Goal: Transaction & Acquisition: Obtain resource

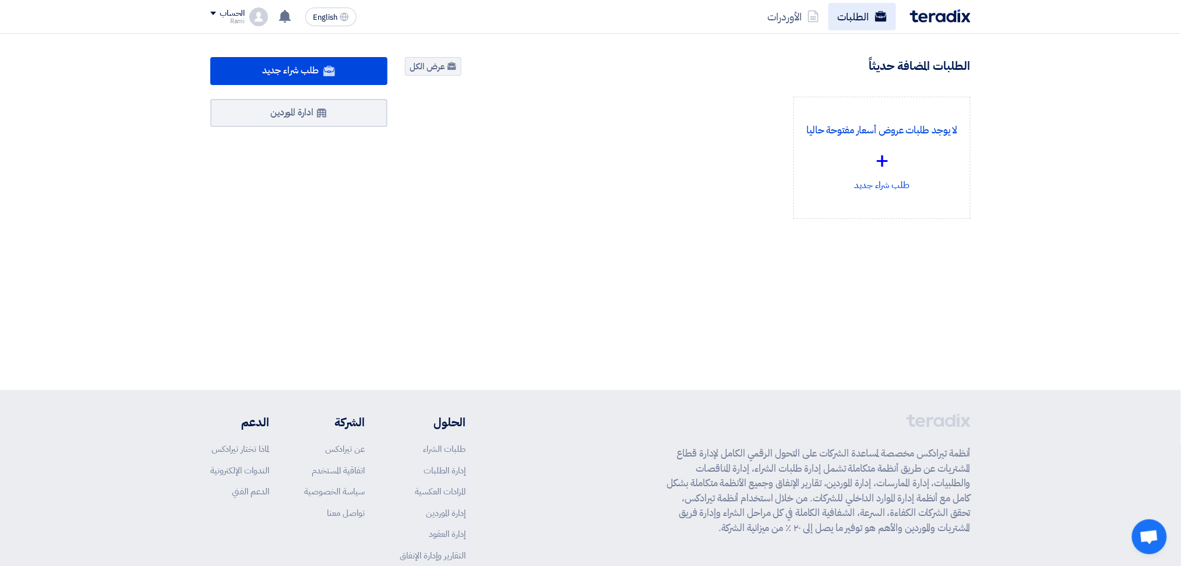
click at [868, 21] on link "الطلبات" at bounding box center [863, 16] width 68 height 27
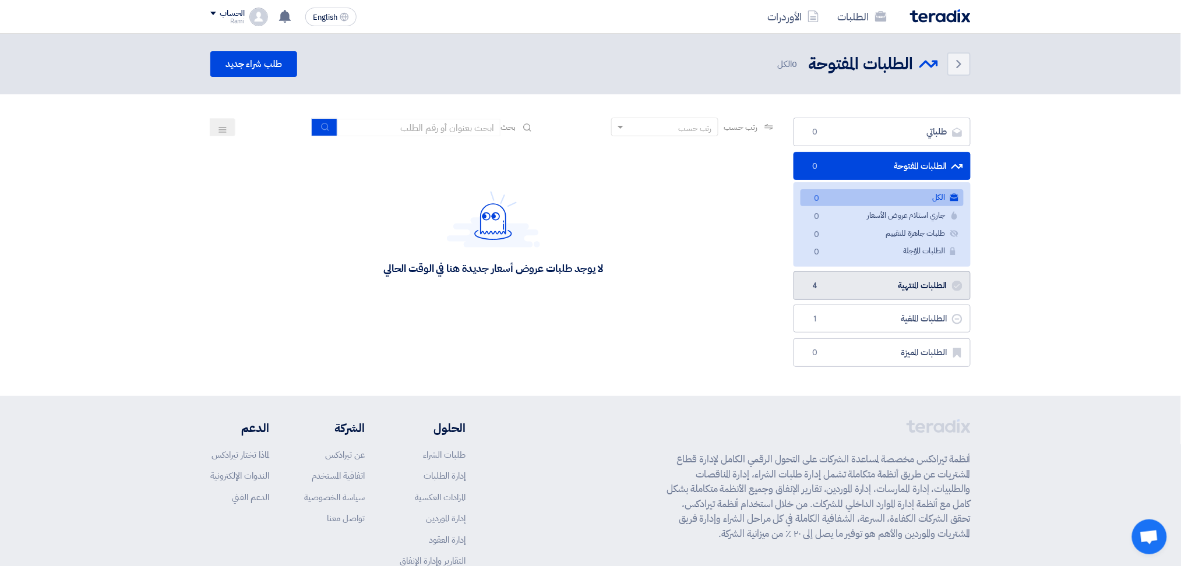
click at [906, 287] on link "الطلبات المنتهية الطلبات المنتهية 4" at bounding box center [882, 286] width 177 height 29
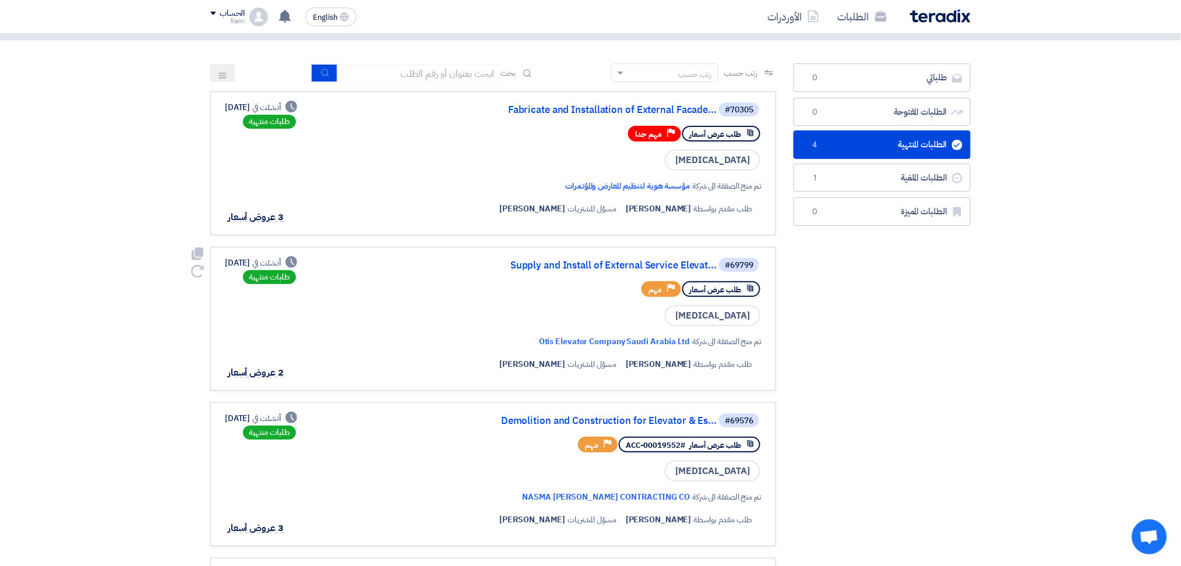
scroll to position [78, 0]
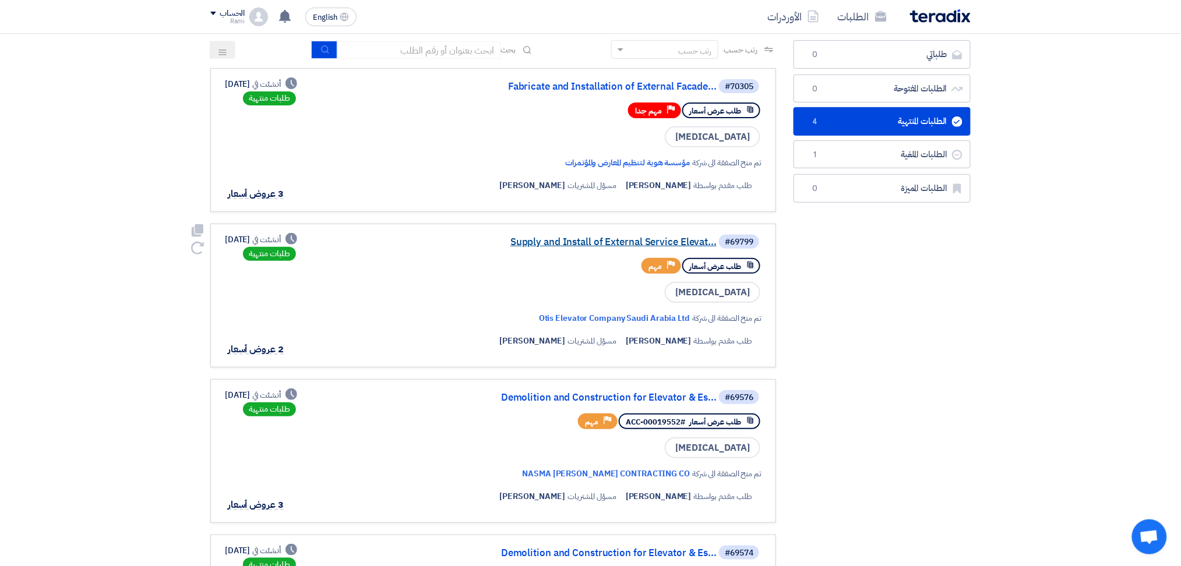
click at [589, 237] on link "Supply and Install of External Service Elevat..." at bounding box center [600, 242] width 233 height 10
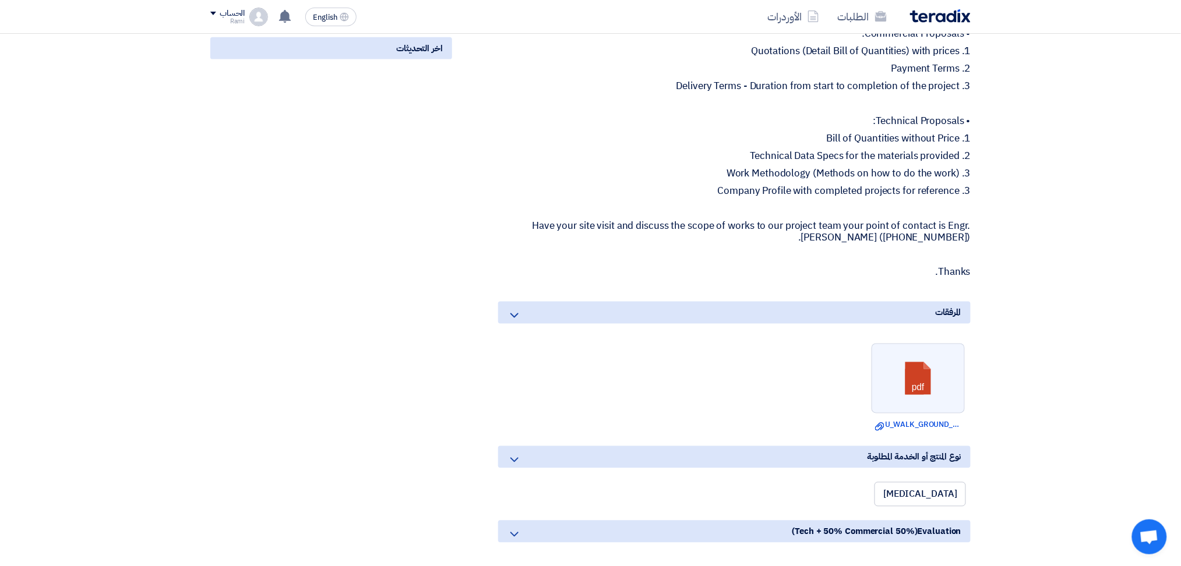
scroll to position [621, 0]
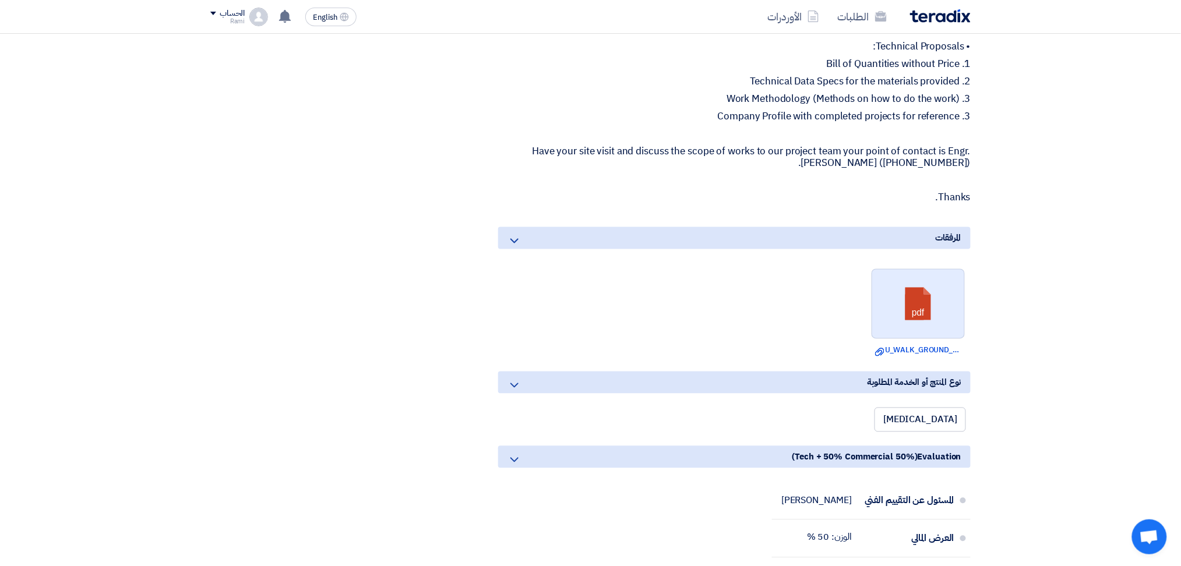
click at [923, 273] on link at bounding box center [918, 305] width 93 height 70
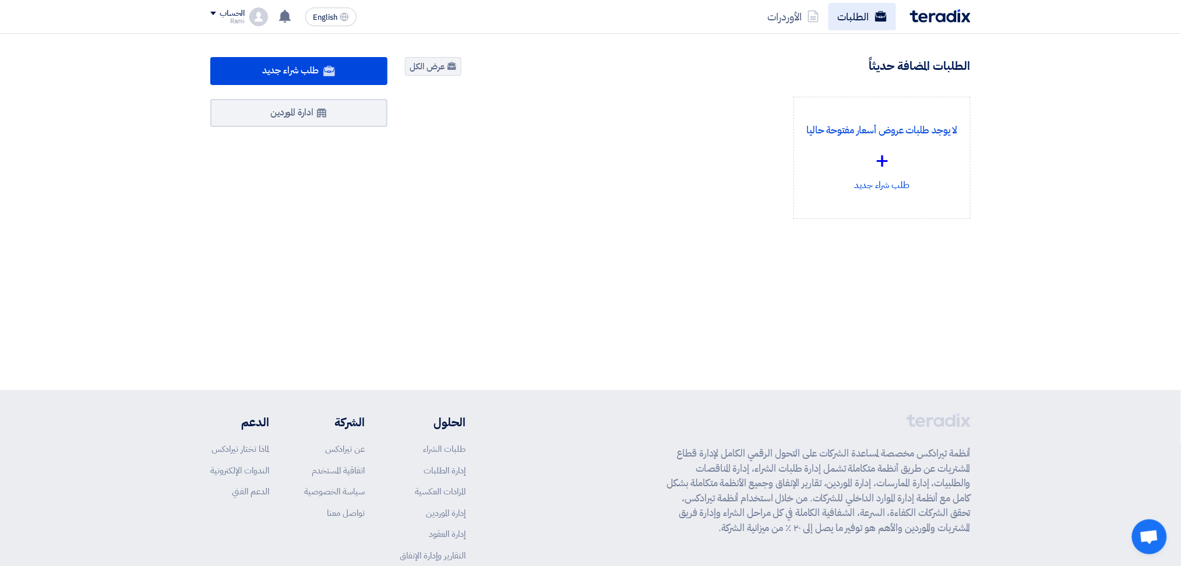
click at [887, 13] on use at bounding box center [881, 16] width 12 height 10
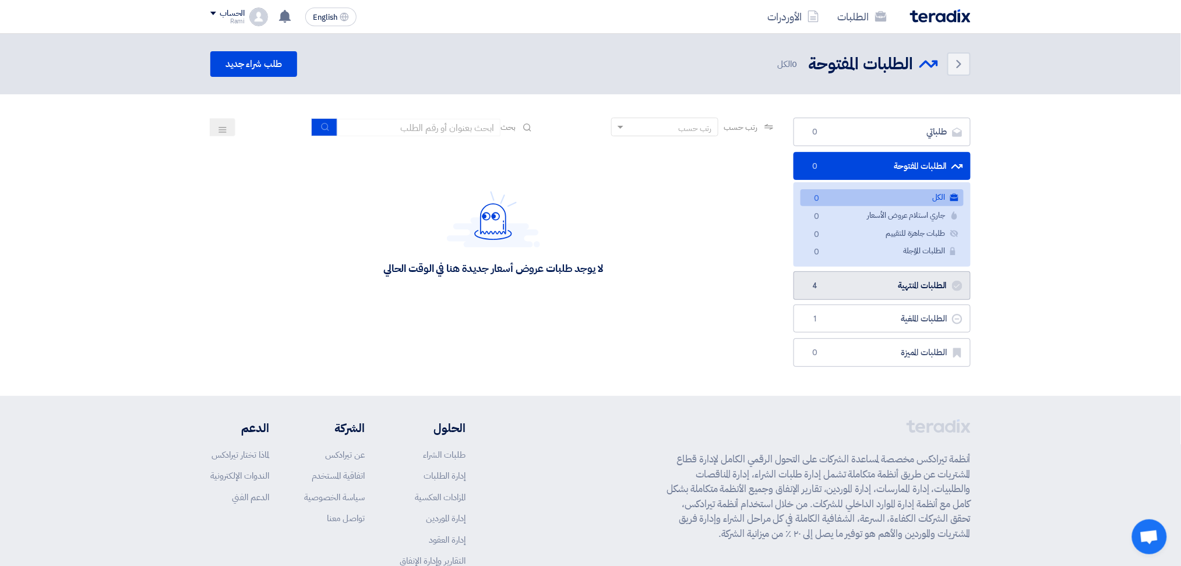
click at [859, 278] on link "الطلبات المنتهية الطلبات المنتهية 4" at bounding box center [882, 286] width 177 height 29
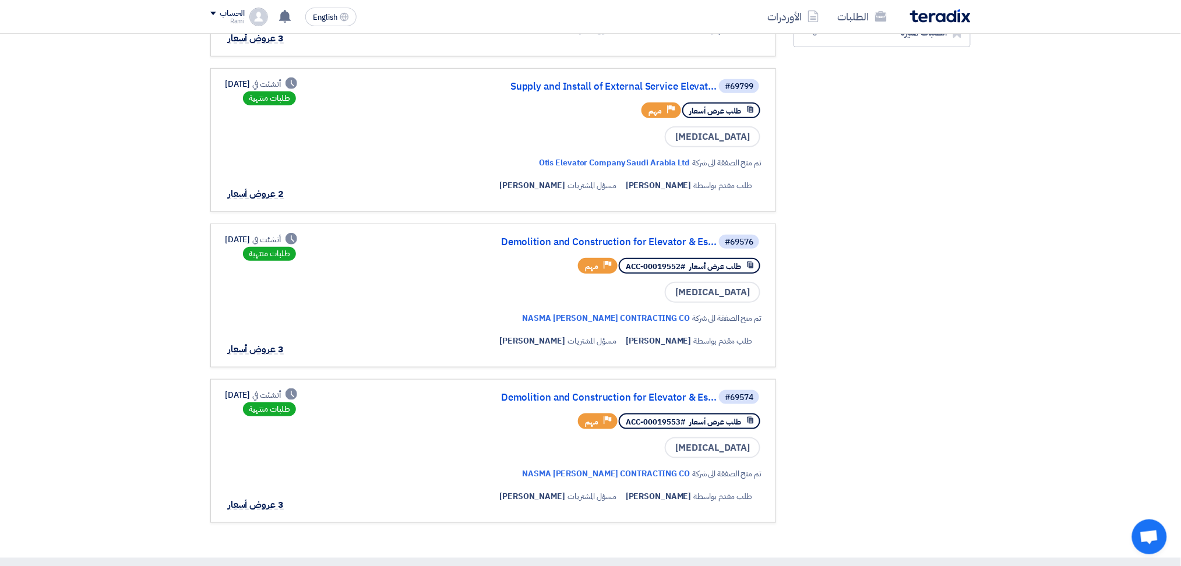
scroll to position [155, 0]
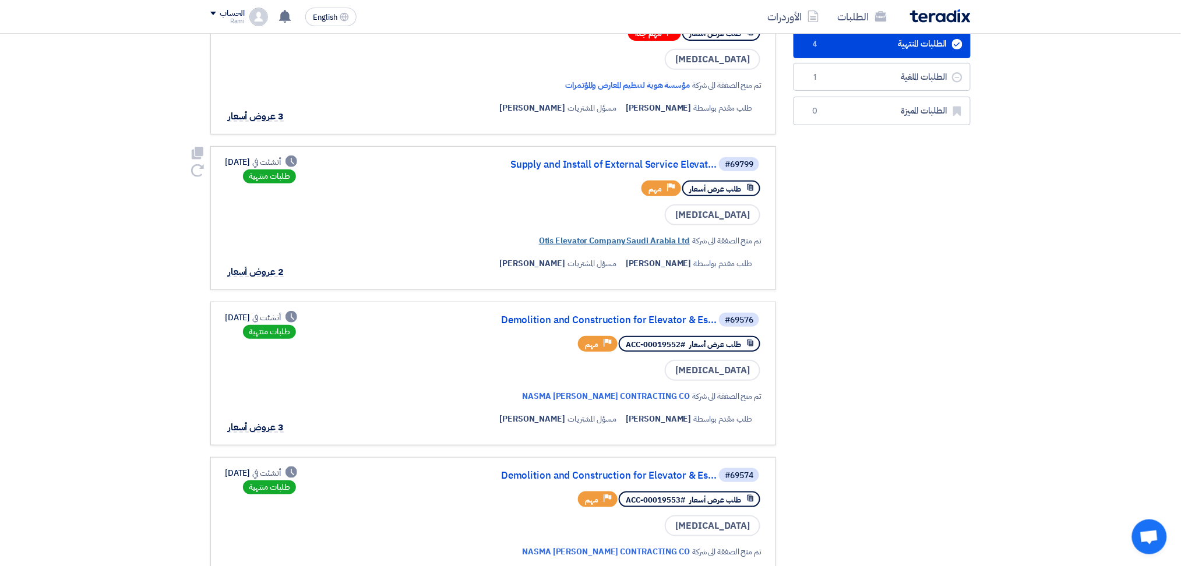
click at [666, 235] on link "Otis Elevator Company Saudi Arabia Ltd" at bounding box center [614, 241] width 151 height 12
click at [252, 266] on span "2 عروض أسعار" at bounding box center [256, 272] width 56 height 14
click at [273, 265] on span "2 عروض أسعار" at bounding box center [256, 272] width 56 height 14
click at [279, 267] on span "2 عروض أسعار" at bounding box center [256, 272] width 56 height 14
click at [603, 160] on link "Supply and Install of External Service Elevat..." at bounding box center [600, 165] width 233 height 10
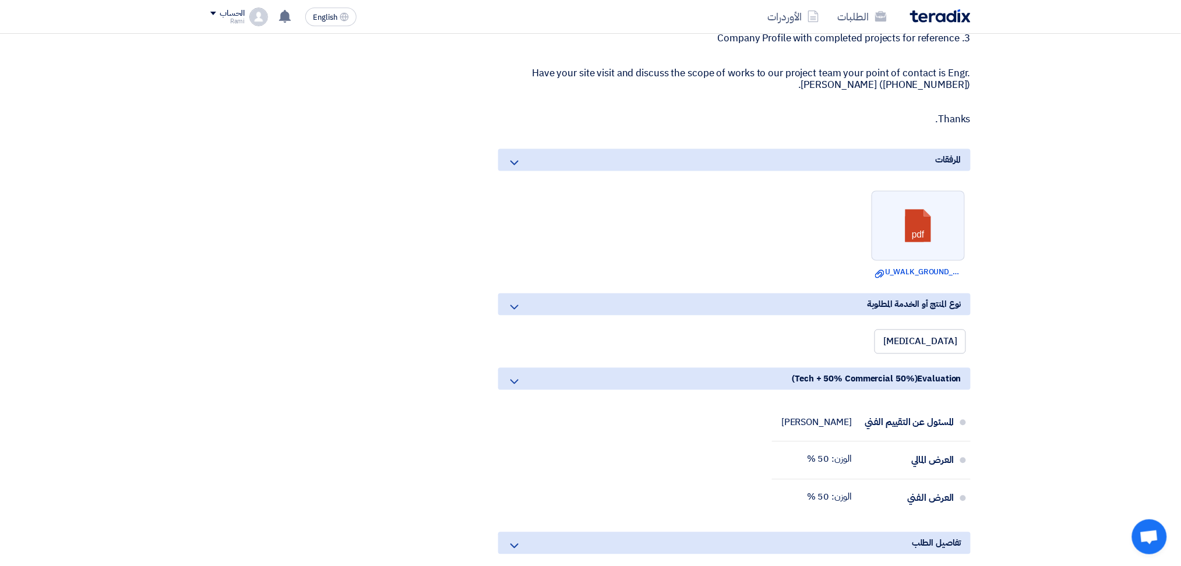
scroll to position [621, 0]
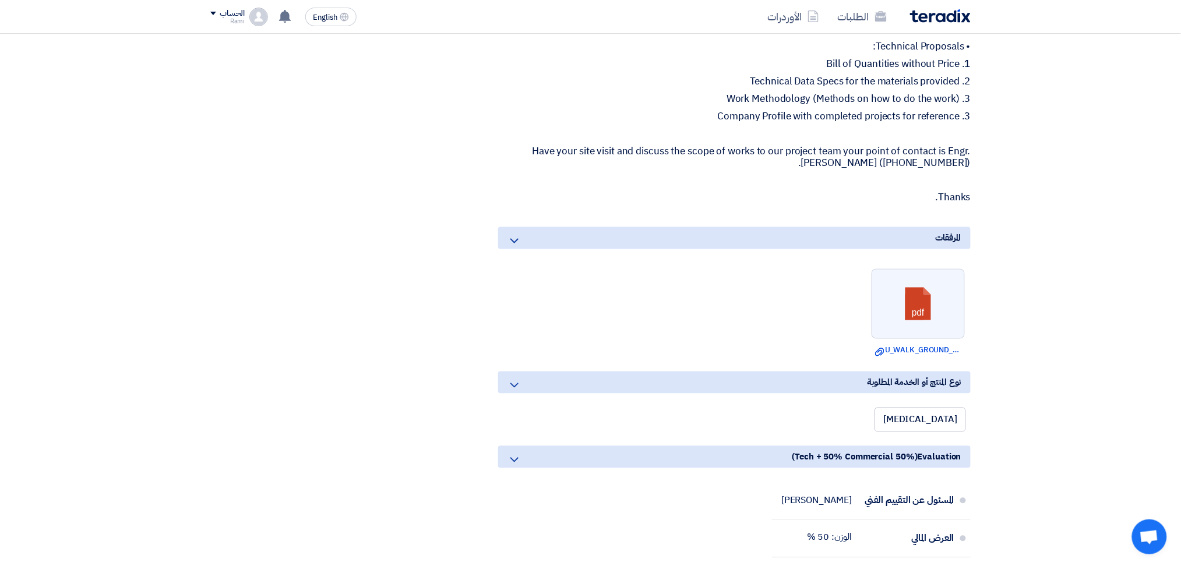
click at [513, 379] on icon at bounding box center [515, 386] width 14 height 14
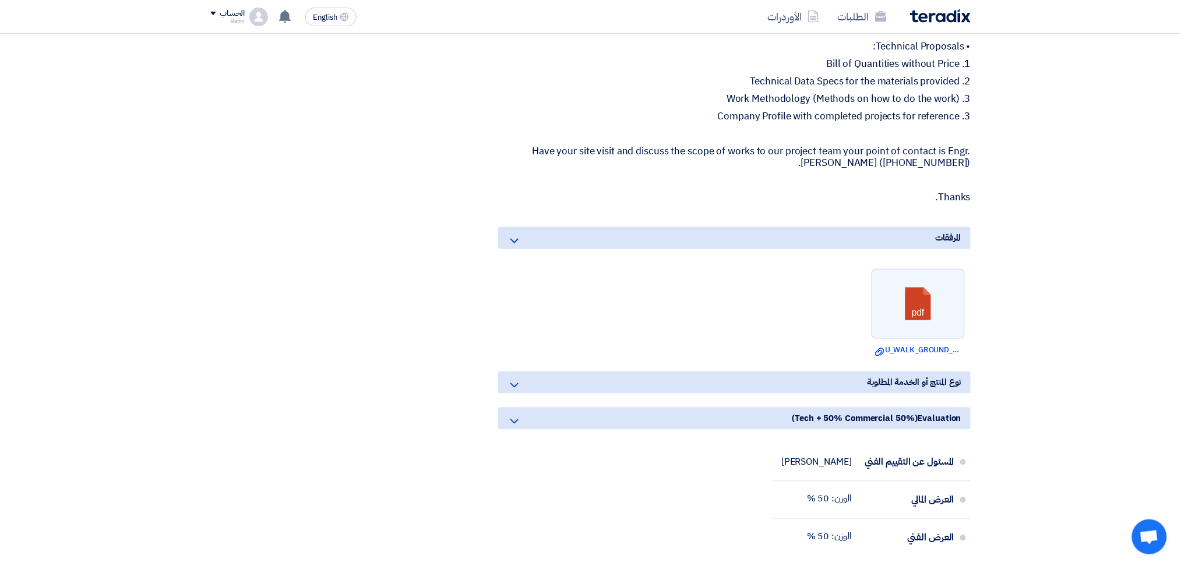
click at [513, 379] on icon at bounding box center [515, 386] width 14 height 14
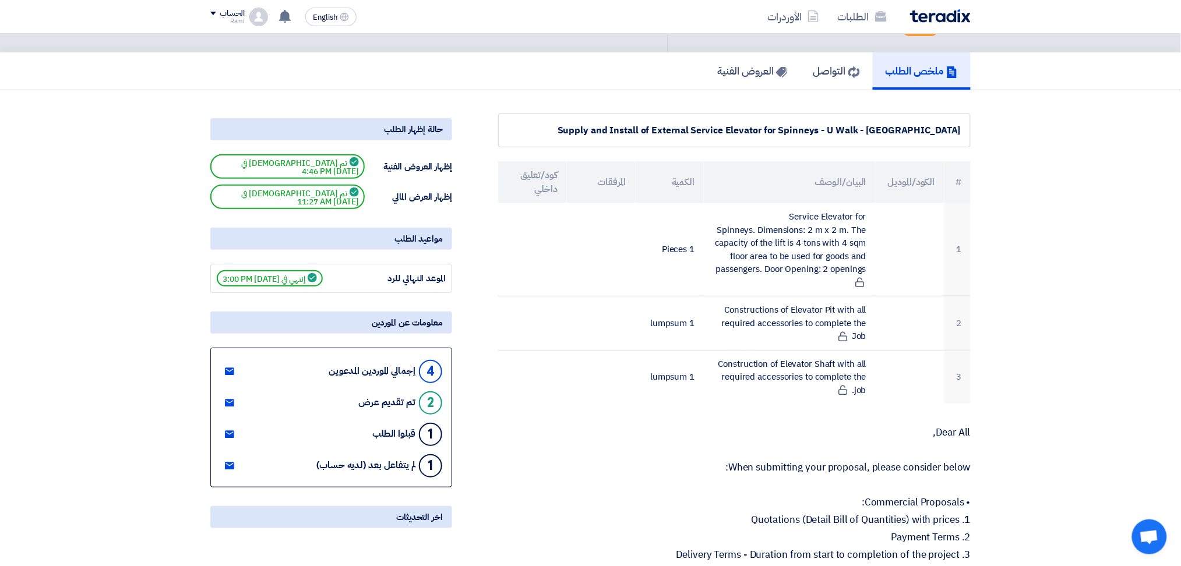
scroll to position [0, 0]
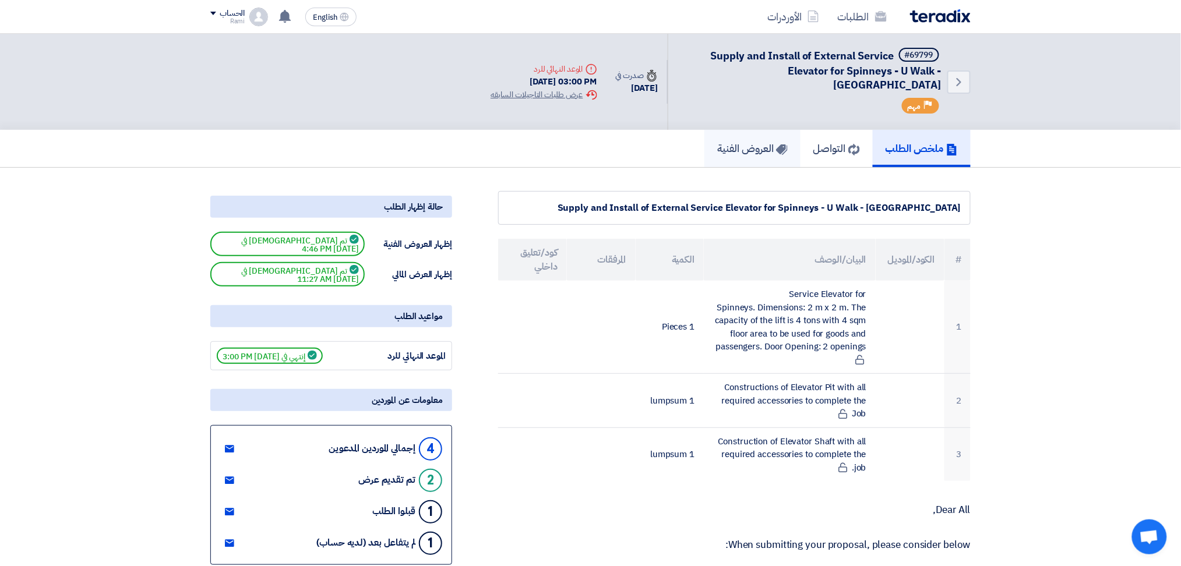
click at [718, 142] on h5 "العروض الفنية" at bounding box center [752, 148] width 71 height 13
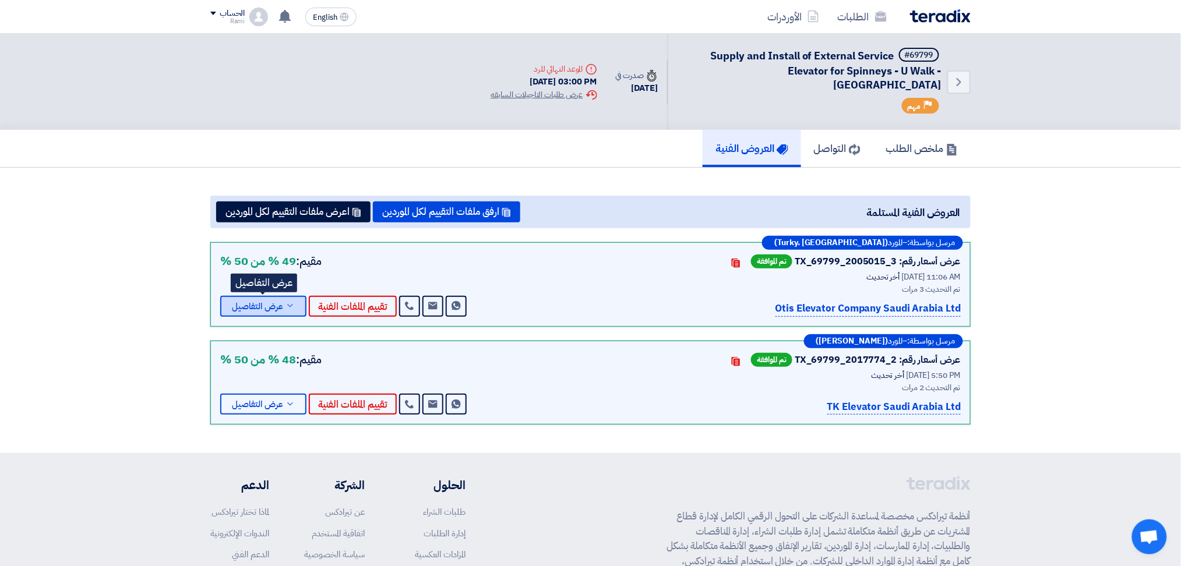
click at [291, 301] on icon at bounding box center [290, 305] width 9 height 9
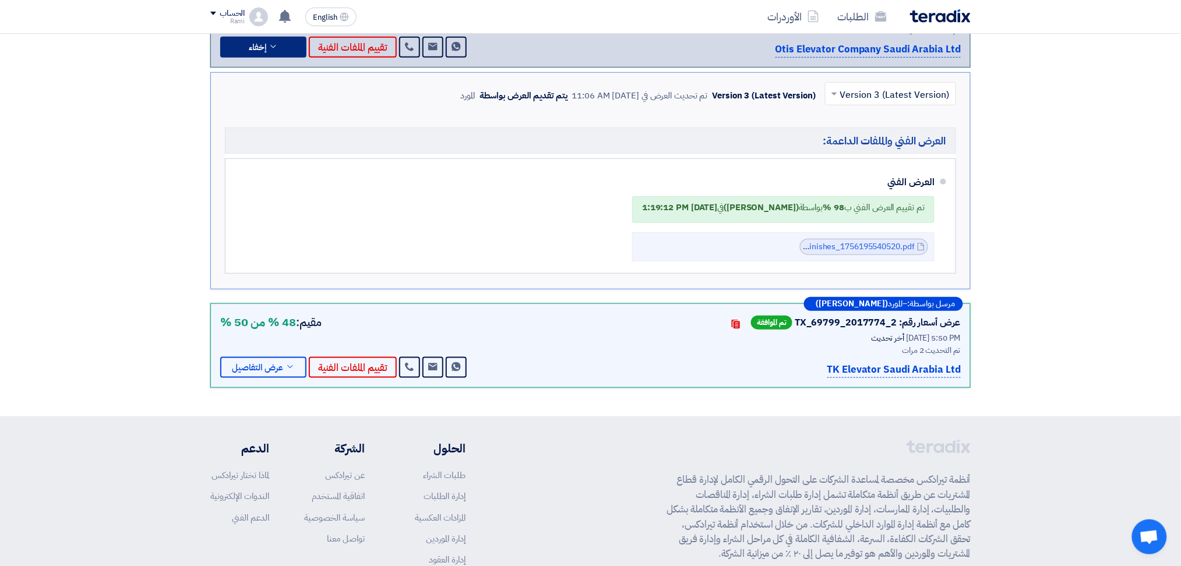
scroll to position [233, 0]
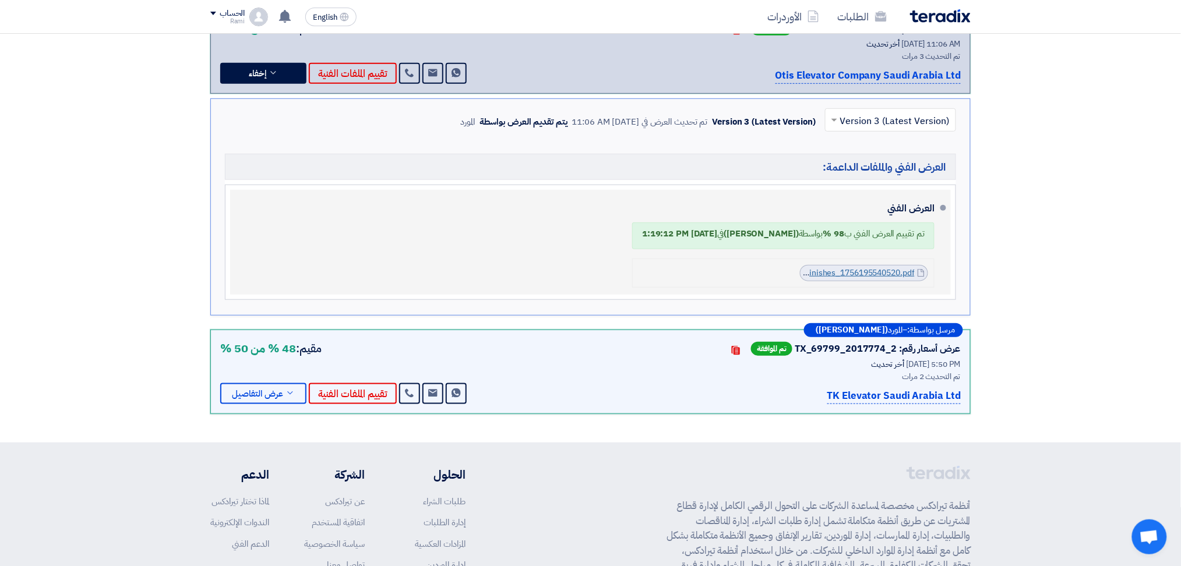
click at [831, 267] on link "NFKSA_Offer__Feb_with_Finishes_1756195540520.pdf" at bounding box center [812, 273] width 205 height 12
